Goal: Information Seeking & Learning: Learn about a topic

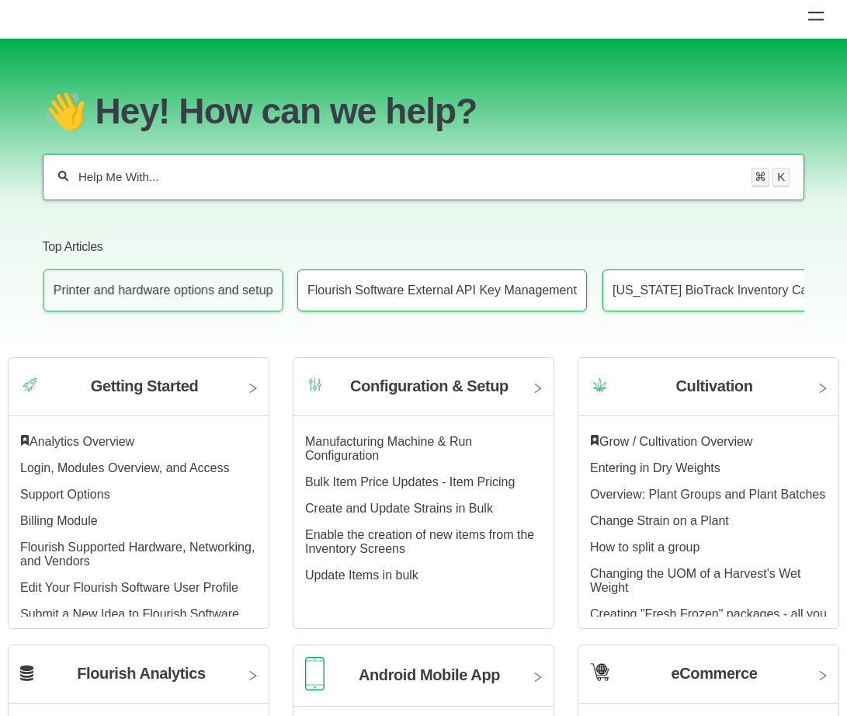
click at [200, 292] on p "Printer and hardware options and setup" at bounding box center [163, 290] width 220 height 14
click at [479, 294] on p "Flourish Software External API Key Management" at bounding box center [442, 290] width 272 height 14
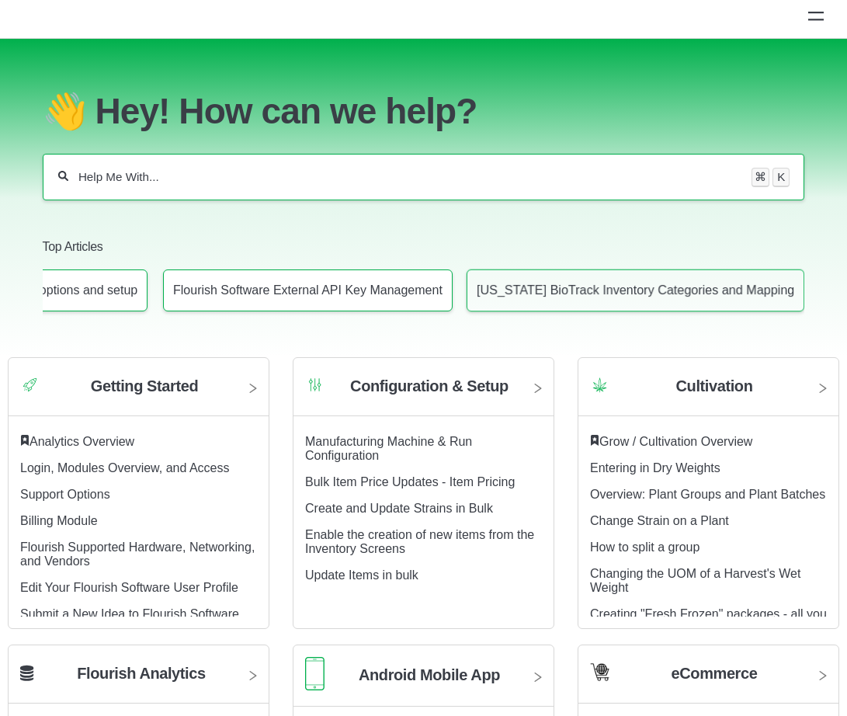
scroll to position [0, 145]
click at [662, 297] on p "[US_STATE] BioTrack Inventory Categories and Mapping" at bounding box center [636, 290] width 318 height 14
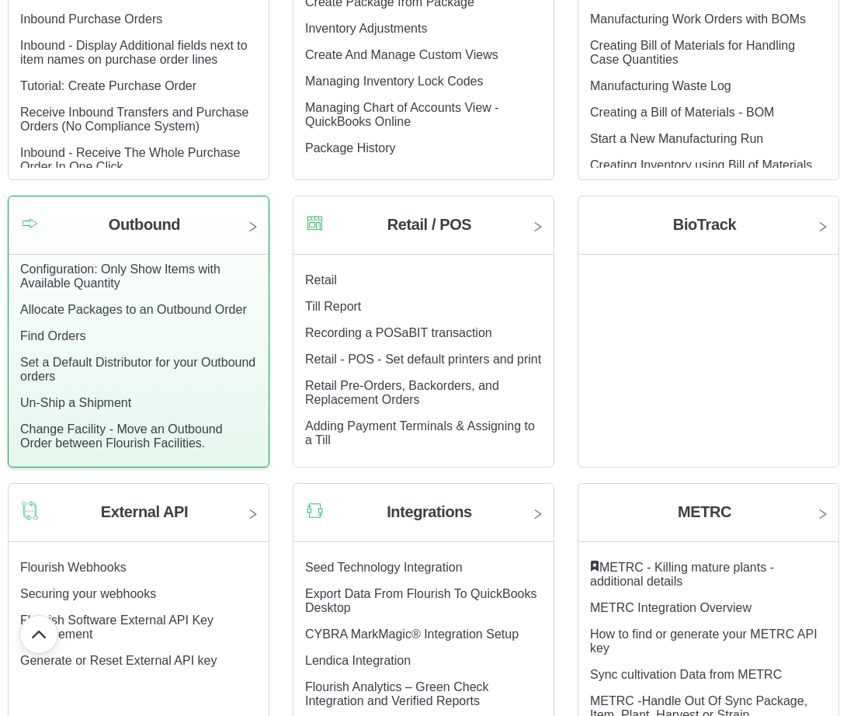
scroll to position [464, 0]
